Goal: Task Accomplishment & Management: Complete application form

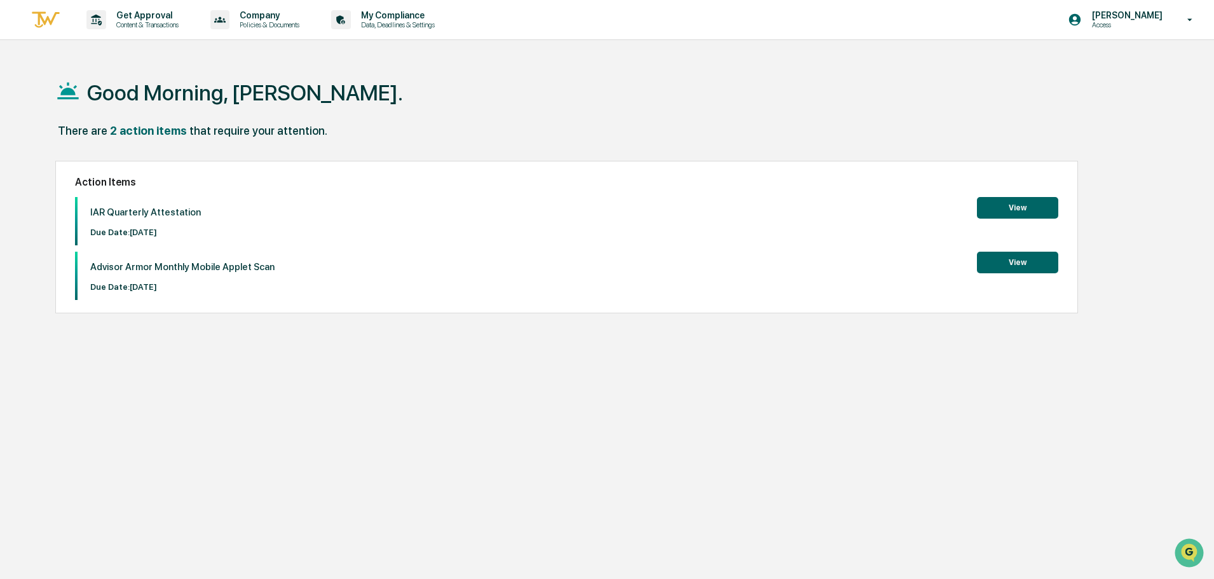
click at [1013, 206] on button "View" at bounding box center [1017, 208] width 81 height 22
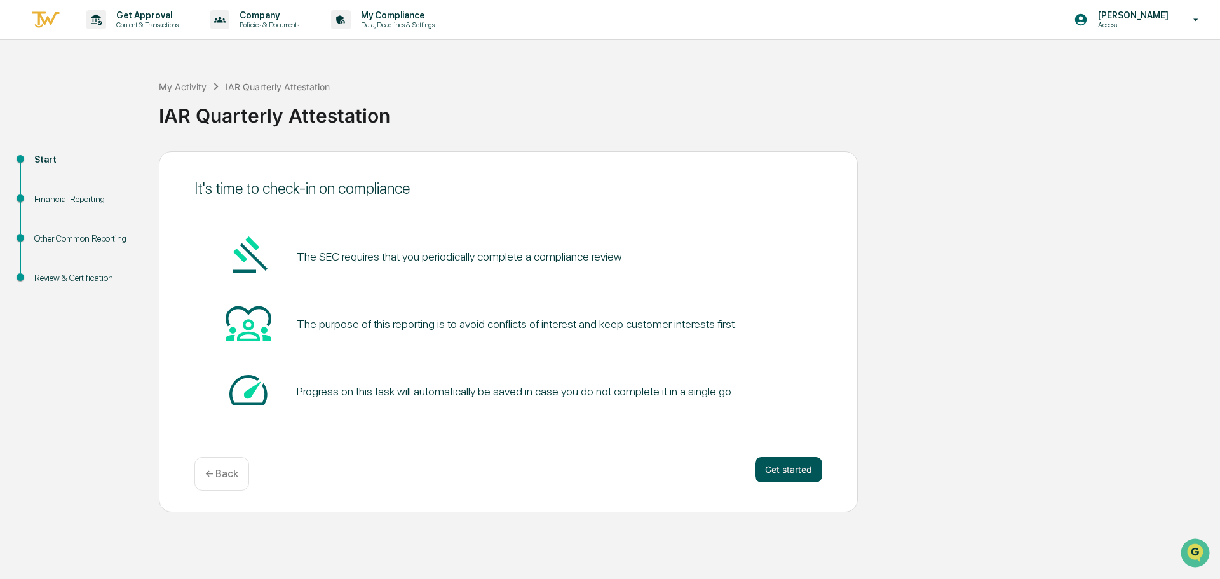
click at [793, 472] on button "Get started" at bounding box center [788, 469] width 67 height 25
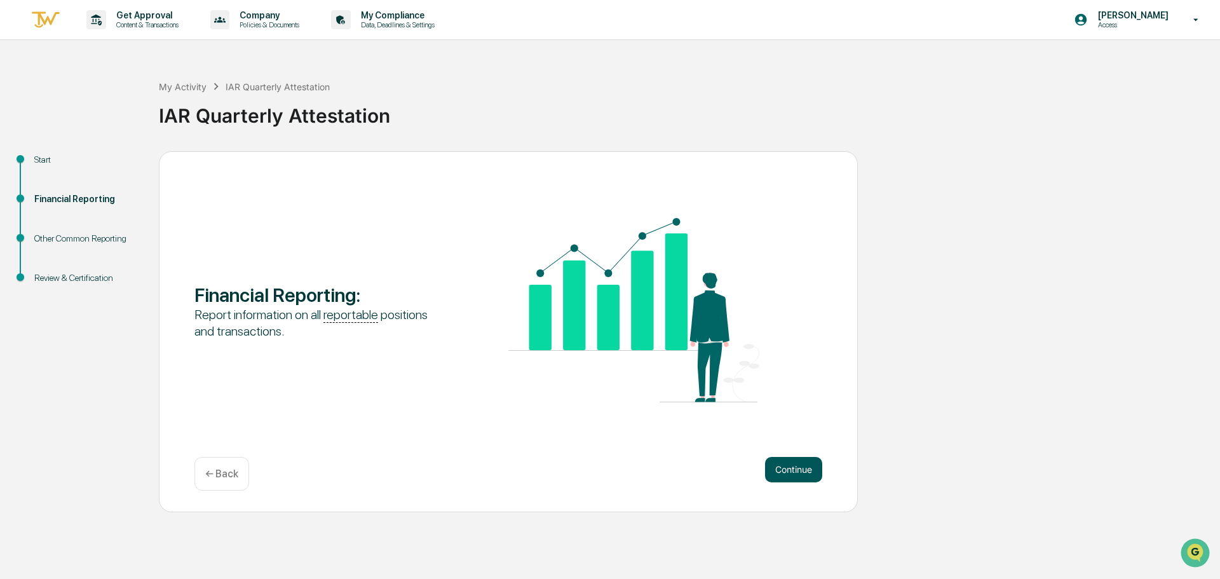
click at [801, 467] on button "Continue" at bounding box center [793, 469] width 57 height 25
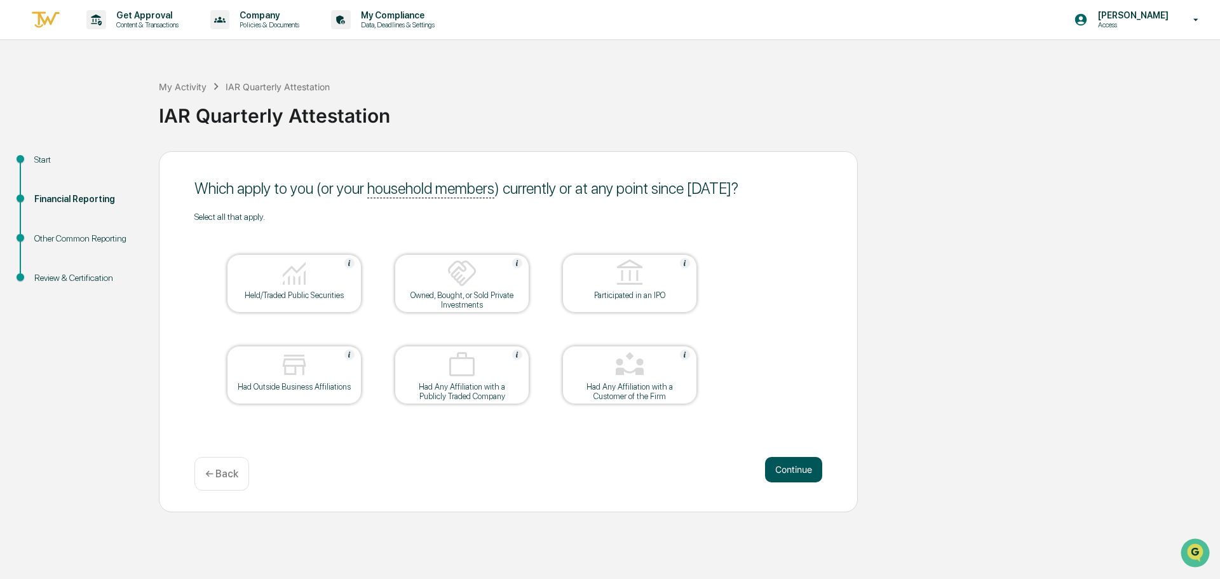
click at [802, 467] on button "Continue" at bounding box center [793, 469] width 57 height 25
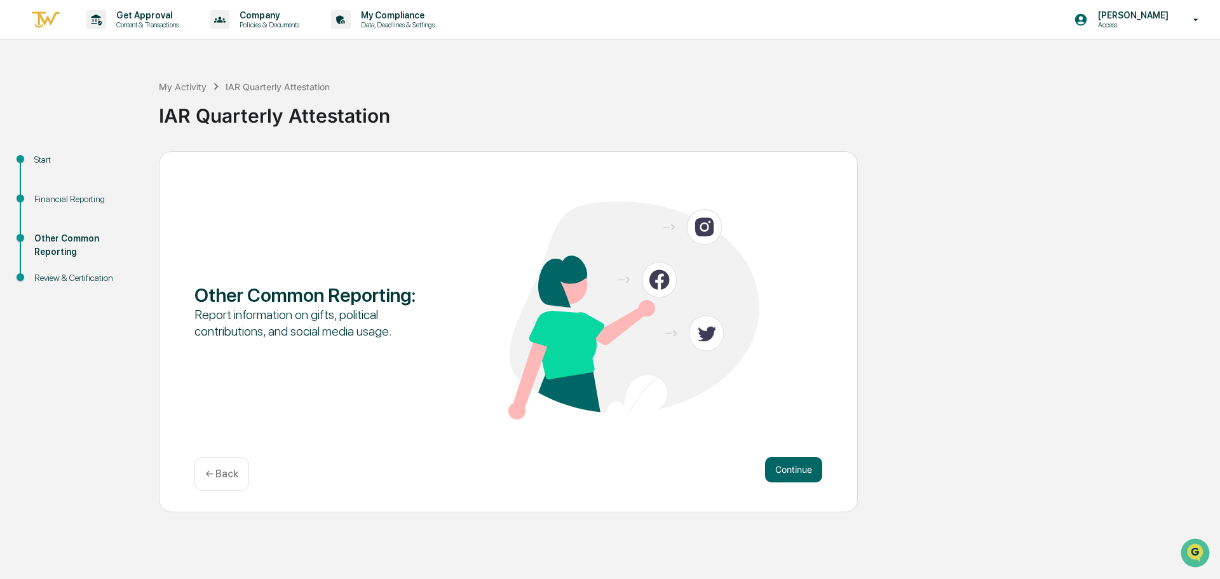
click at [802, 467] on button "Continue" at bounding box center [793, 469] width 57 height 25
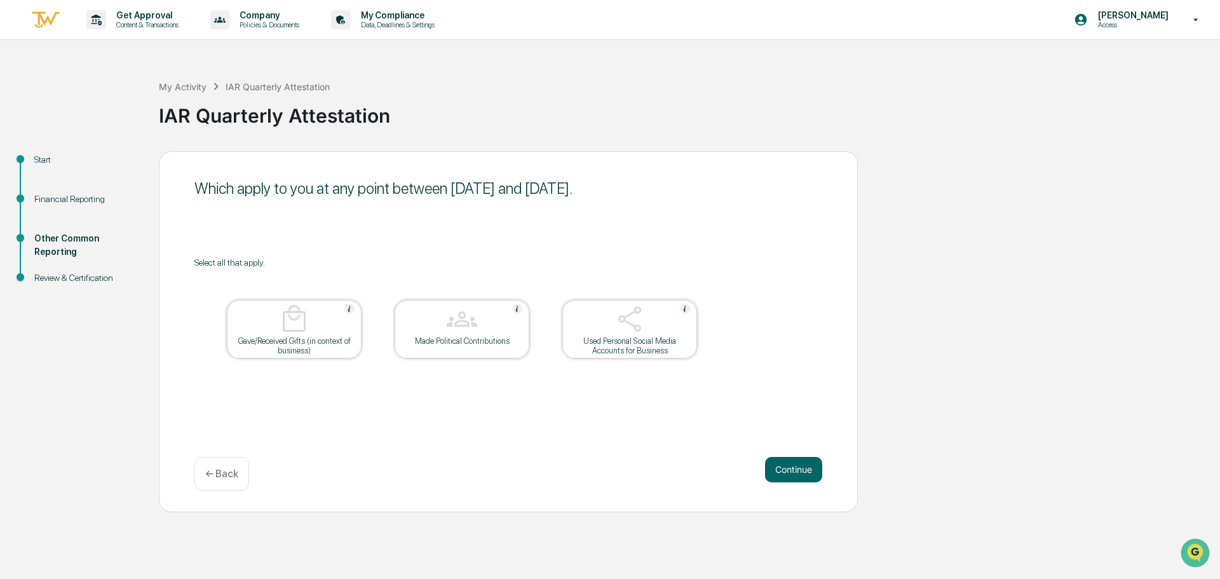
click at [802, 467] on button "Continue" at bounding box center [793, 469] width 57 height 25
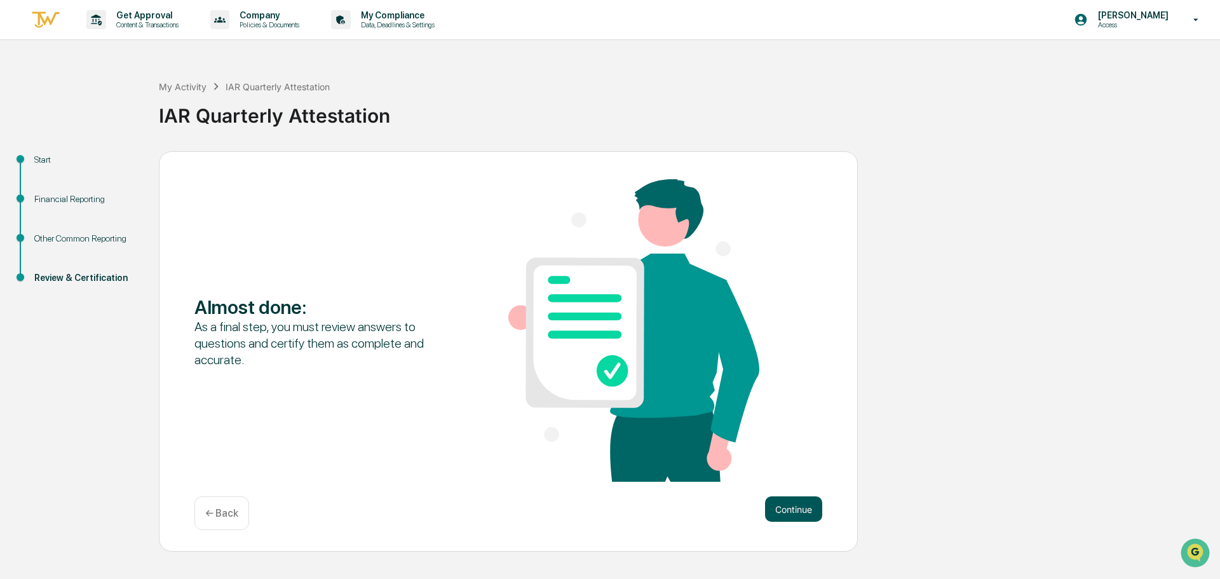
click at [801, 498] on button "Continue" at bounding box center [793, 508] width 57 height 25
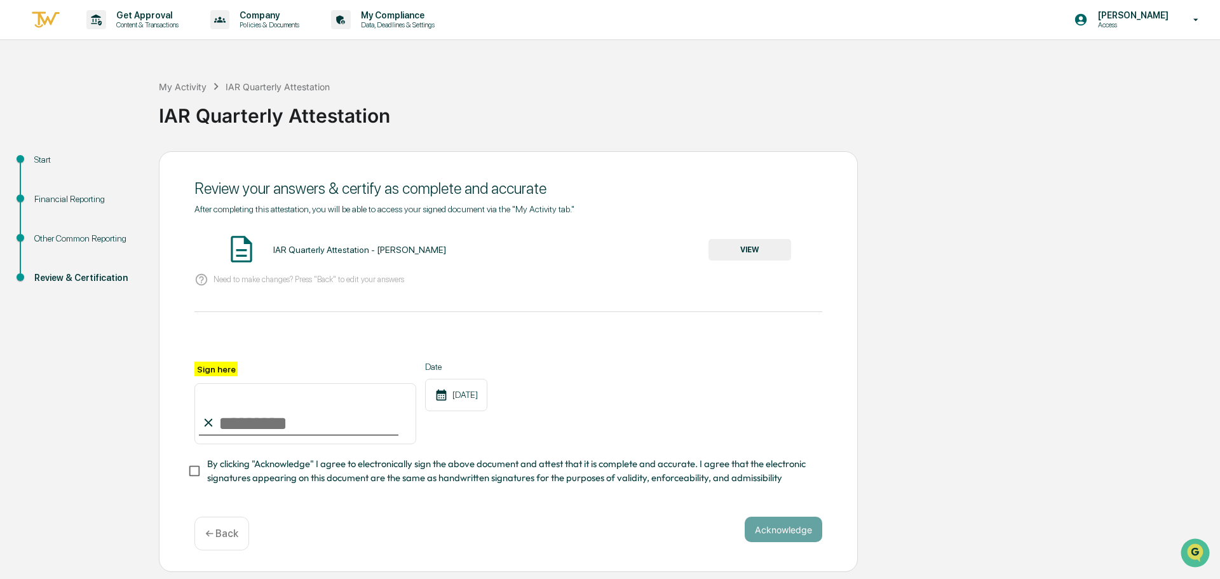
click at [745, 247] on button "VIEW" at bounding box center [750, 250] width 83 height 22
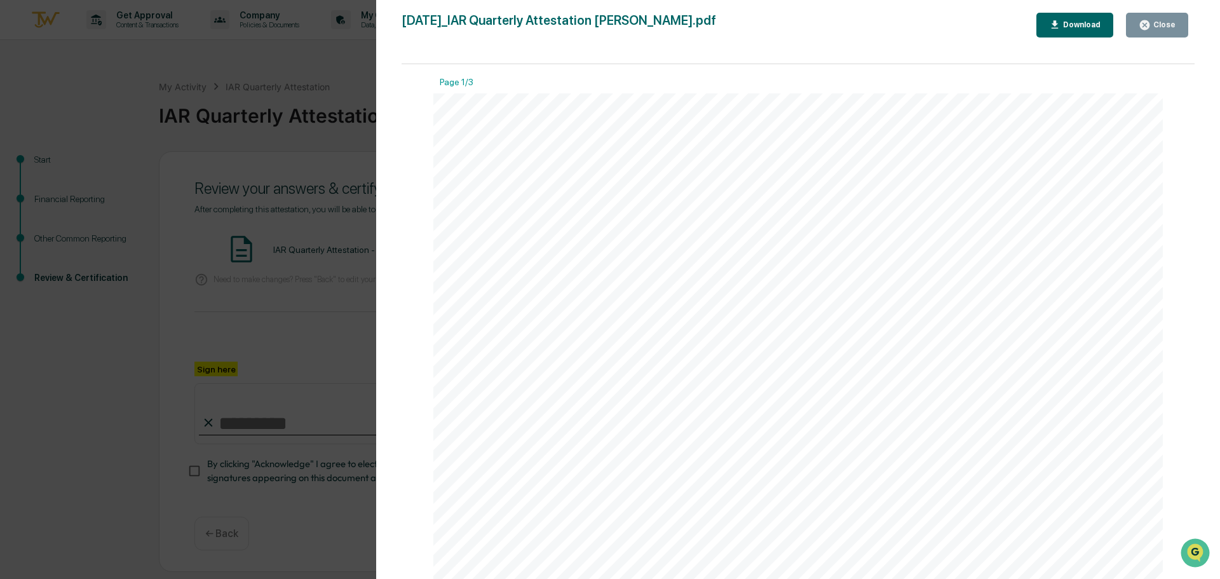
click at [1164, 30] on div "Close" at bounding box center [1157, 25] width 37 height 12
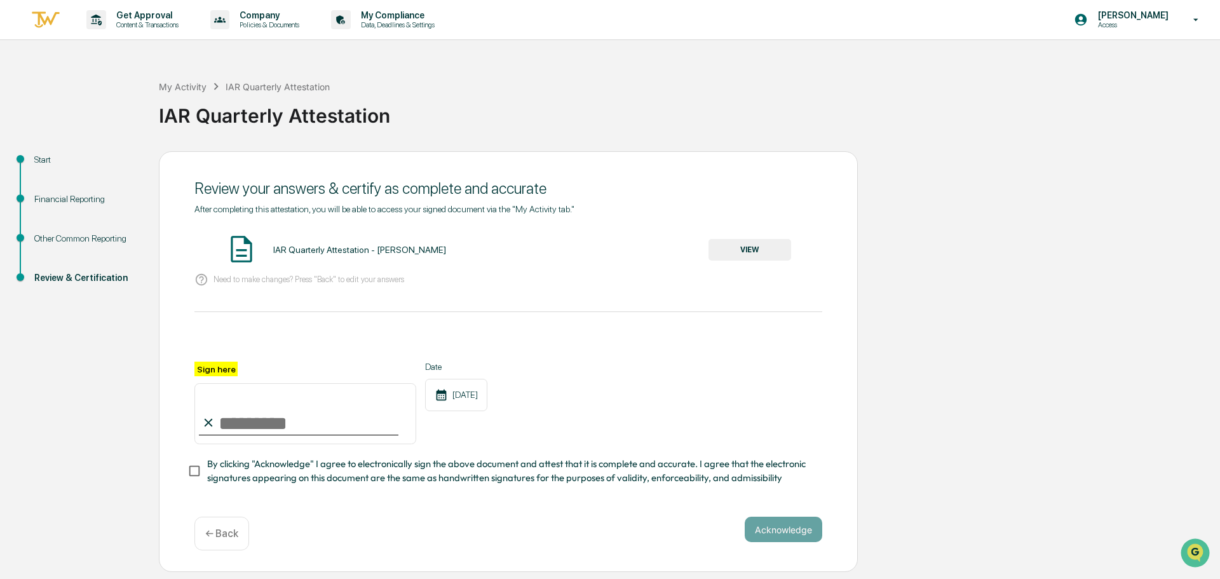
click at [285, 430] on input "Sign here" at bounding box center [305, 413] width 222 height 61
type input "**********"
click at [768, 538] on button "Acknowledge" at bounding box center [784, 529] width 78 height 25
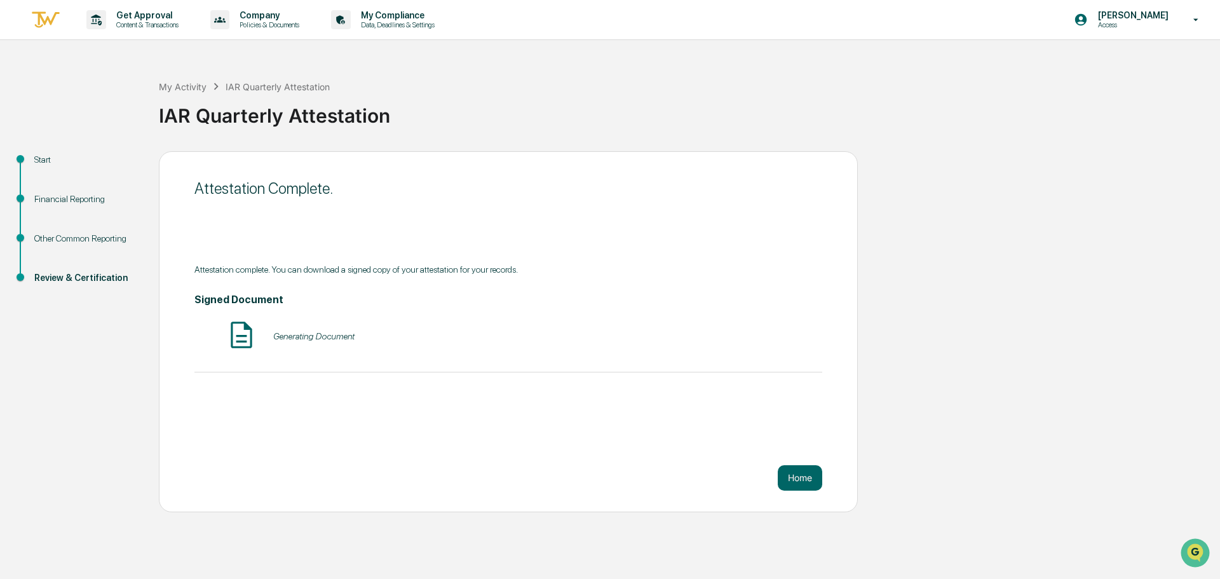
click at [736, 449] on div "Attestation Complete. Attestation complete. You can download a signed copy of y…" at bounding box center [508, 331] width 699 height 361
click at [814, 486] on button "Home" at bounding box center [800, 477] width 44 height 25
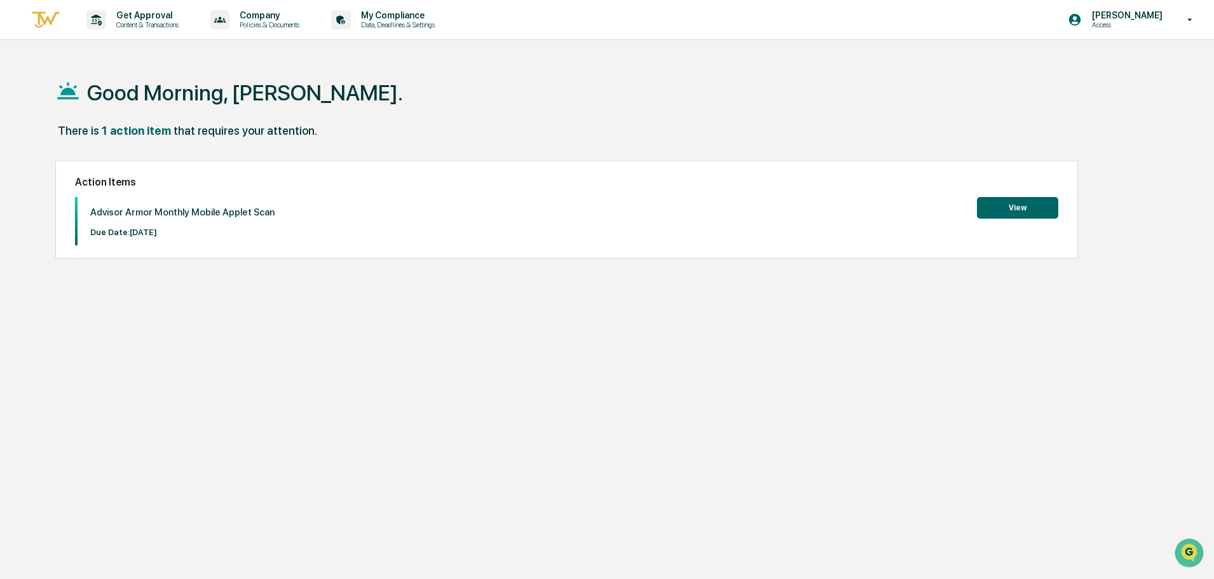
click at [1008, 197] on button "View" at bounding box center [1017, 208] width 81 height 22
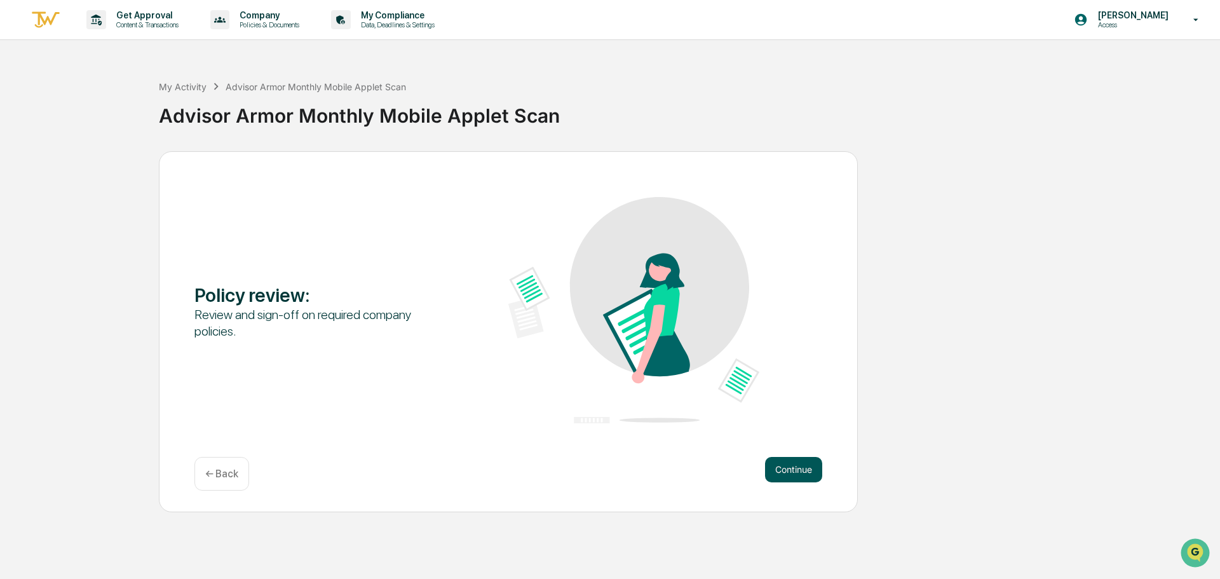
click at [777, 464] on button "Continue" at bounding box center [793, 469] width 57 height 25
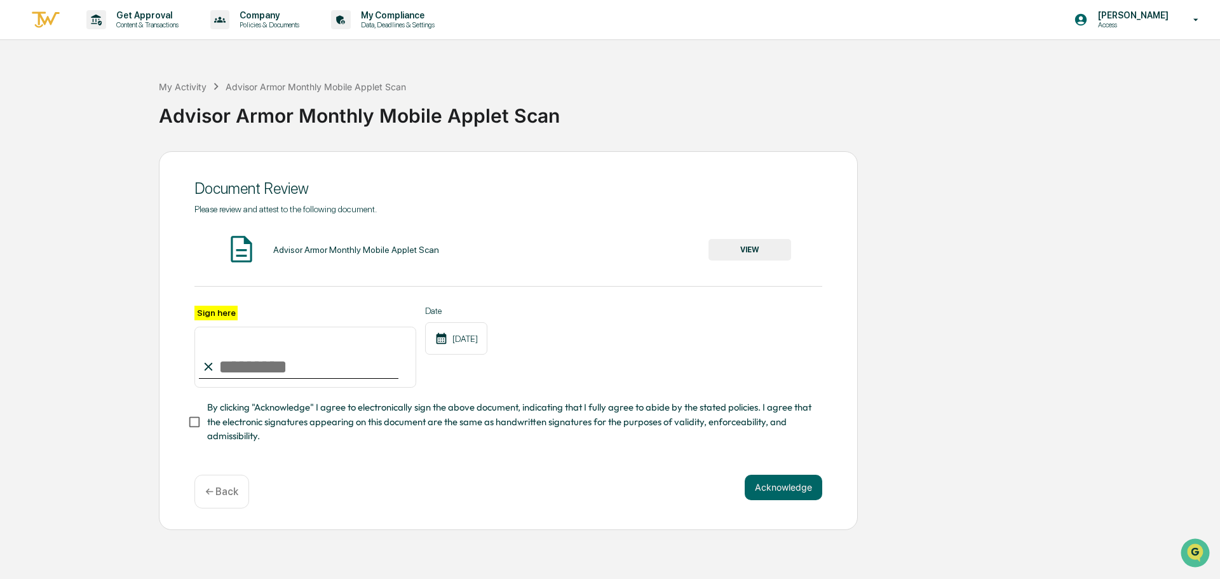
click at [763, 251] on button "VIEW" at bounding box center [750, 250] width 83 height 22
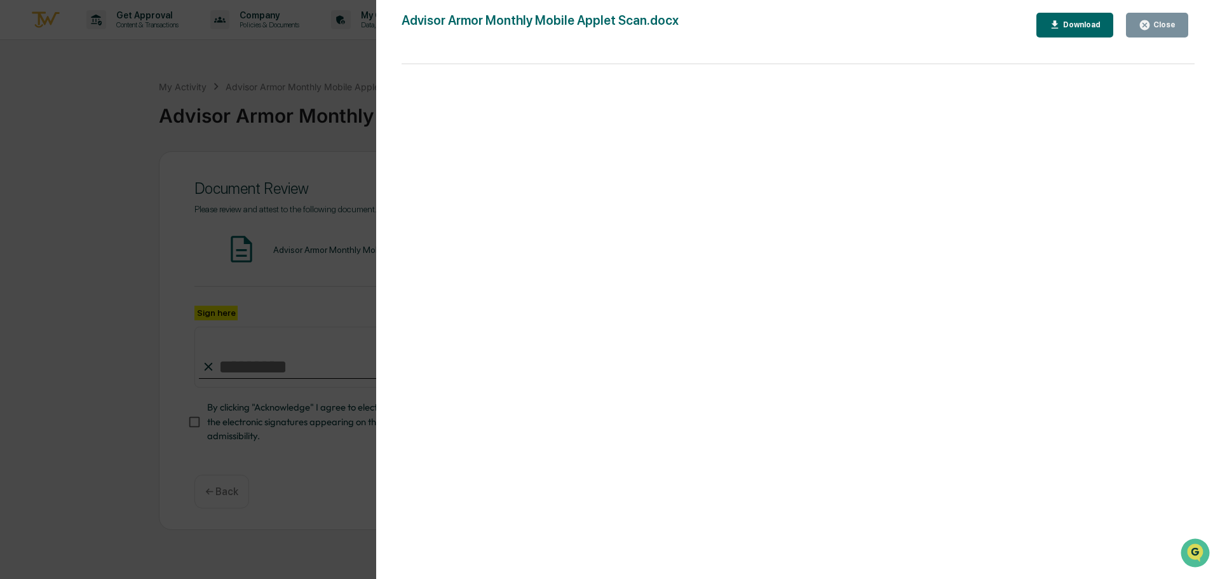
click at [1156, 29] on div "Close" at bounding box center [1163, 24] width 25 height 9
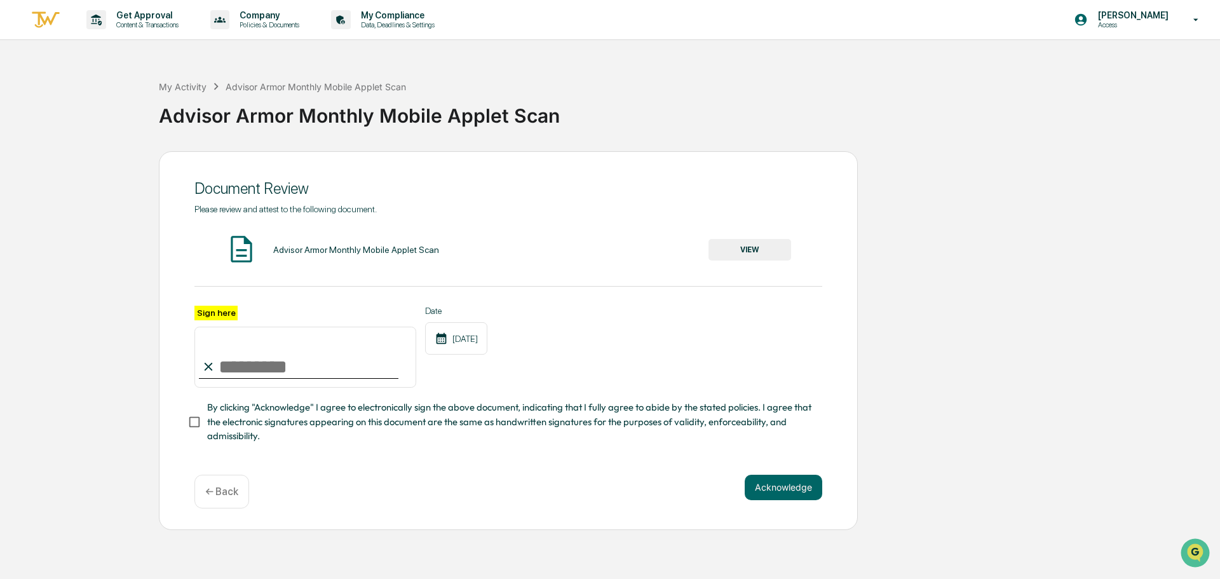
click at [263, 365] on input "Sign here" at bounding box center [305, 357] width 222 height 61
type input "**********"
click at [786, 493] on button "Acknowledge" at bounding box center [784, 487] width 78 height 25
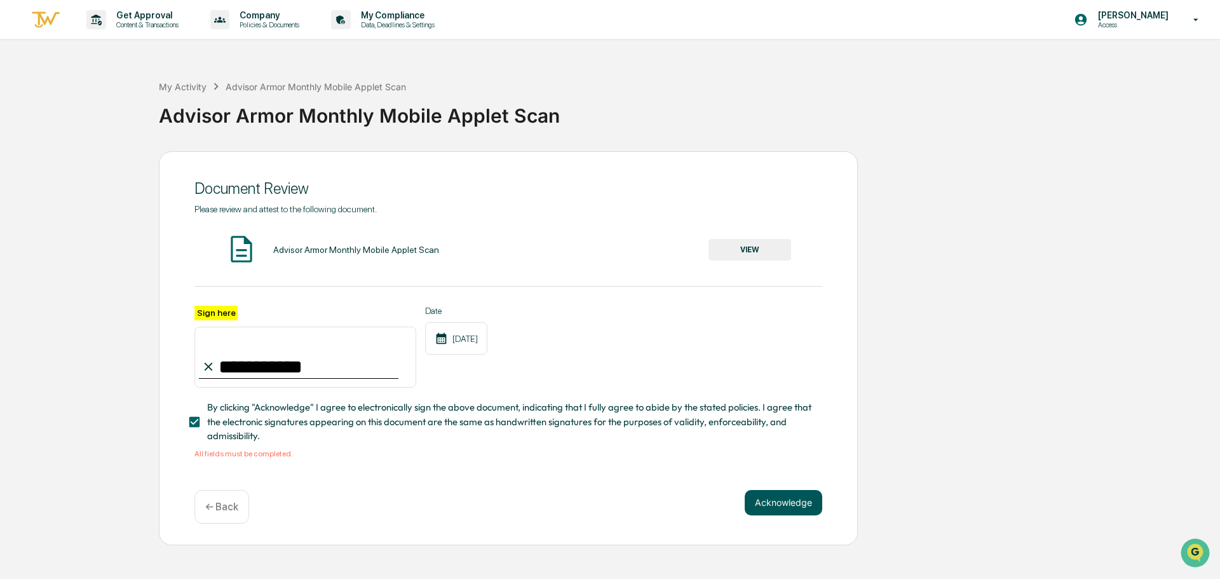
click at [779, 505] on button "Acknowledge" at bounding box center [784, 502] width 78 height 25
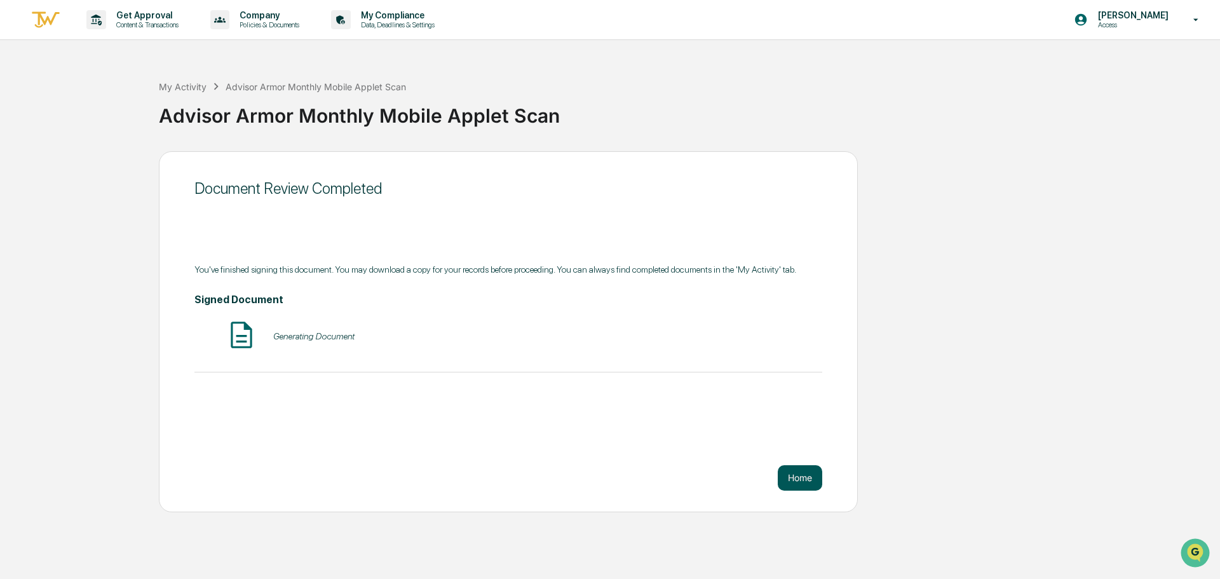
click at [809, 479] on button "Home" at bounding box center [800, 477] width 44 height 25
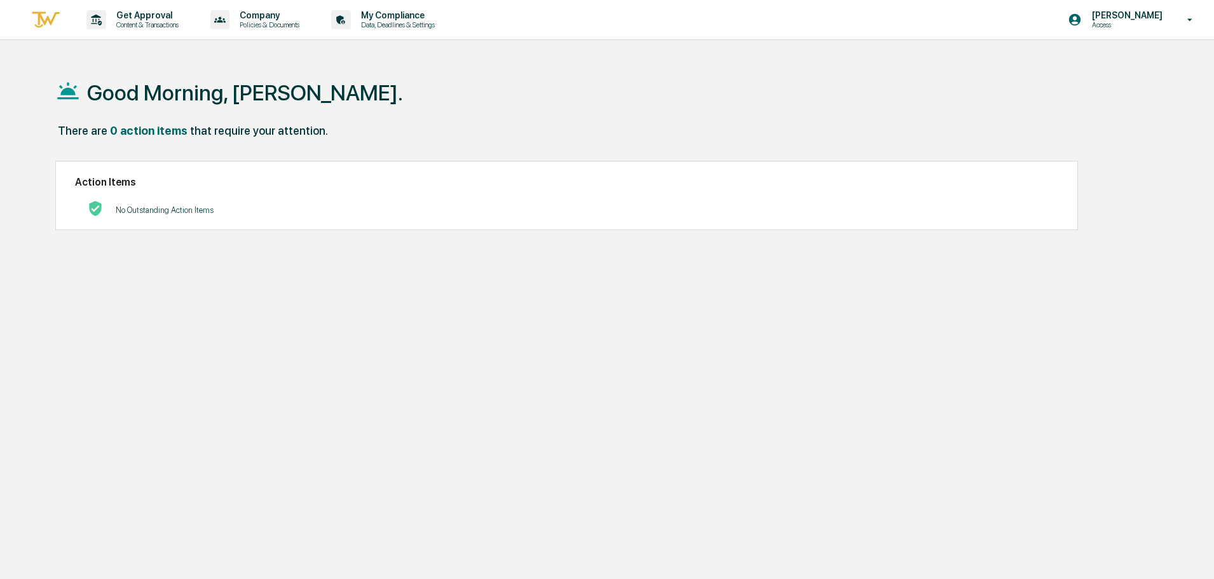
click at [412, 301] on div "Good Morning, [PERSON_NAME]. There are 0 action items that require your attenti…" at bounding box center [601, 349] width 1131 height 579
